Goal: Task Accomplishment & Management: Manage account settings

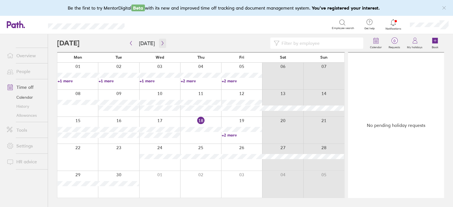
click at [159, 44] on button "button" at bounding box center [162, 43] width 7 height 9
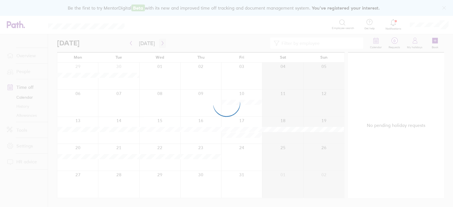
click at [158, 44] on div at bounding box center [226, 103] width 453 height 207
click at [161, 44] on div at bounding box center [226, 103] width 453 height 207
click at [161, 44] on icon "button" at bounding box center [163, 43] width 4 height 5
click at [160, 43] on div at bounding box center [226, 103] width 453 height 207
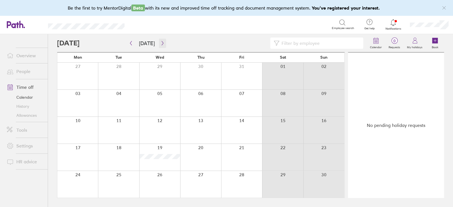
click at [161, 43] on icon "button" at bounding box center [163, 43] width 4 height 5
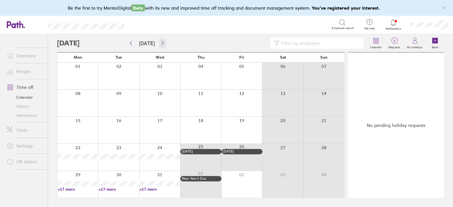
click at [161, 44] on icon "button" at bounding box center [163, 43] width 4 height 5
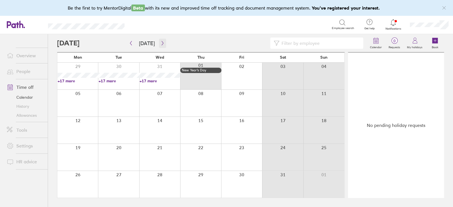
click at [161, 44] on icon "button" at bounding box center [163, 43] width 4 height 5
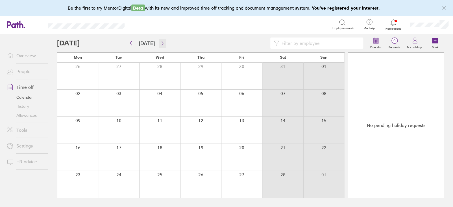
click at [162, 42] on icon "button" at bounding box center [163, 43] width 4 height 5
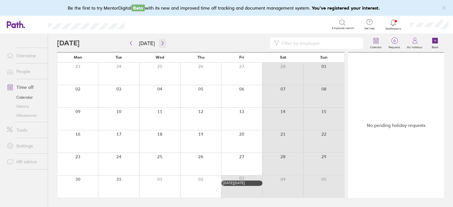
click at [162, 42] on icon "button" at bounding box center [163, 43] width 4 height 5
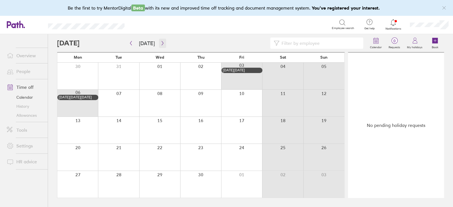
click at [162, 42] on icon "button" at bounding box center [163, 43] width 4 height 5
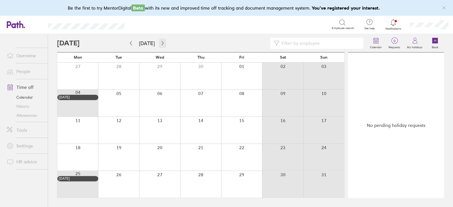
click at [162, 42] on icon "button" at bounding box center [163, 43] width 4 height 5
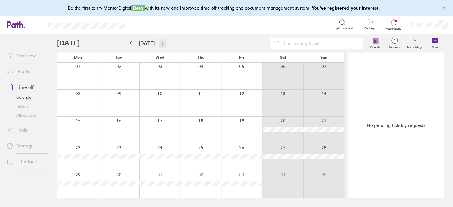
click at [162, 42] on icon "button" at bounding box center [163, 43] width 4 height 5
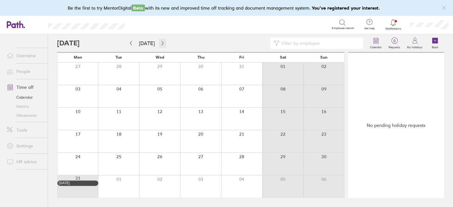
click at [161, 42] on icon "button" at bounding box center [163, 43] width 4 height 5
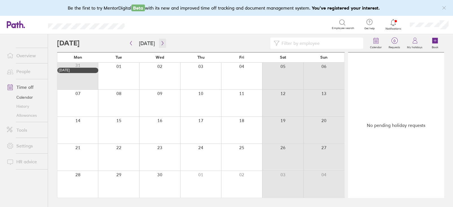
click at [161, 42] on icon "button" at bounding box center [163, 43] width 4 height 5
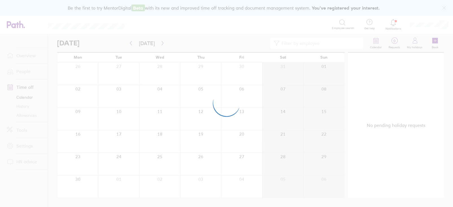
click at [160, 42] on div at bounding box center [226, 103] width 453 height 207
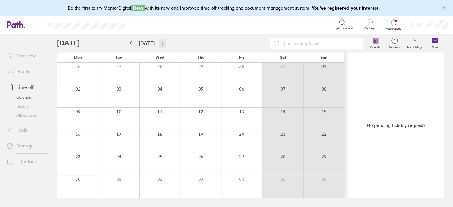
click at [161, 42] on icon "button" at bounding box center [163, 43] width 4 height 5
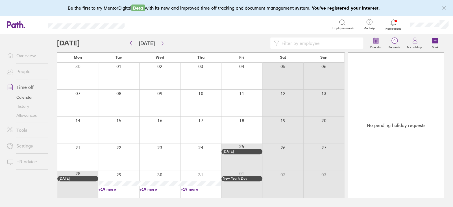
click at [110, 190] on link "+19 more" at bounding box center [119, 189] width 40 height 5
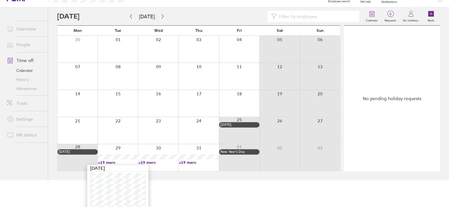
scroll to position [20, 0]
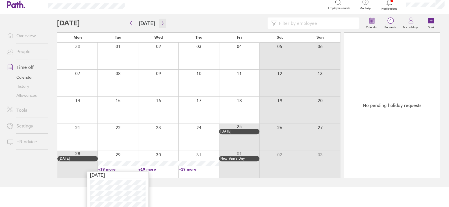
click at [159, 22] on button "button" at bounding box center [162, 23] width 7 height 9
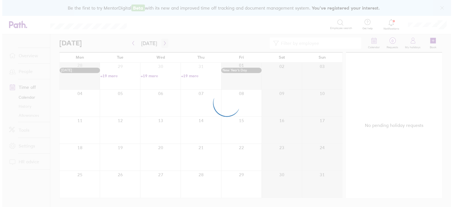
scroll to position [0, 0]
